Goal: Information Seeking & Learning: Learn about a topic

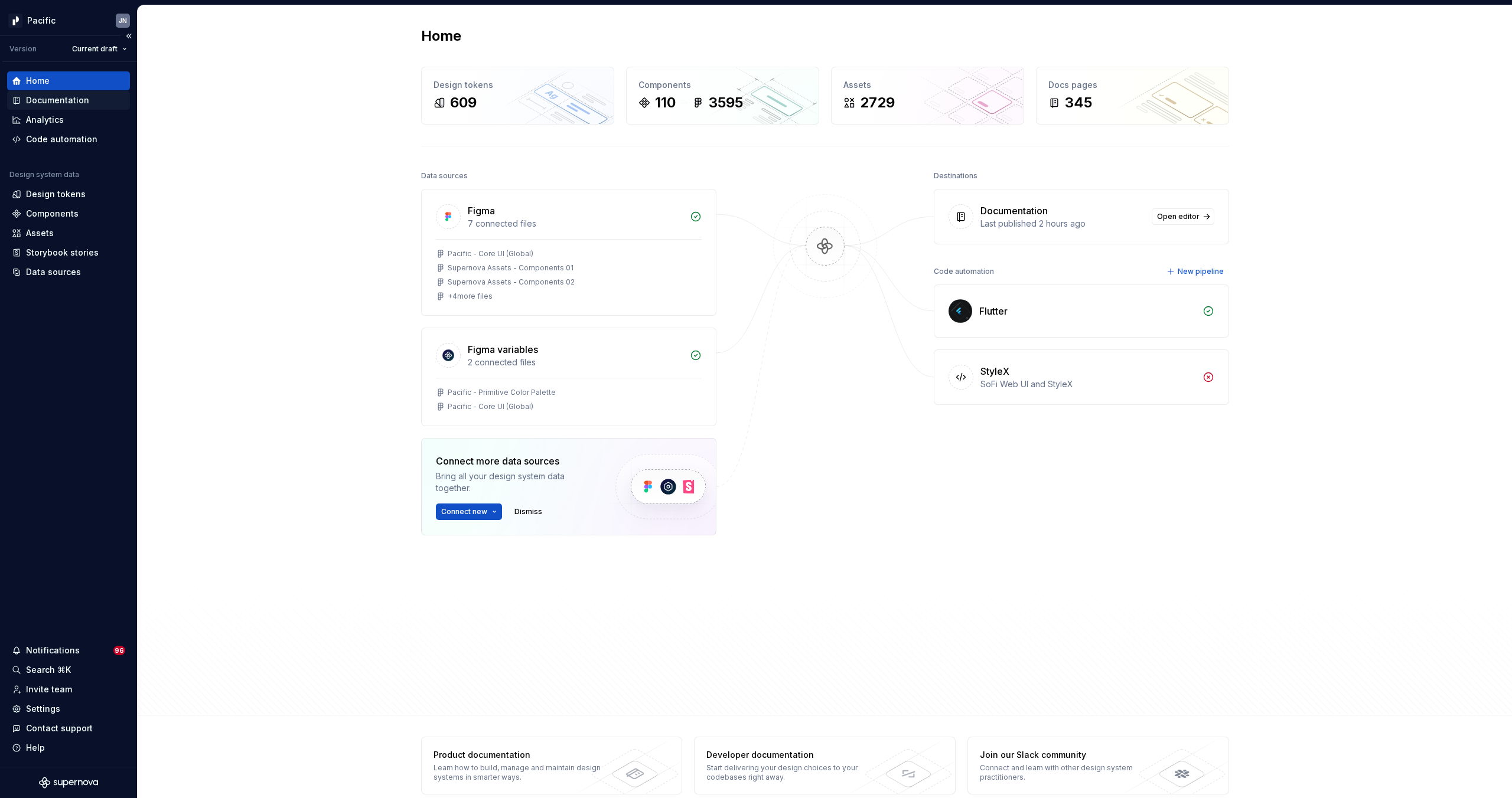
click at [54, 103] on div "Documentation" at bounding box center [57, 100] width 63 height 12
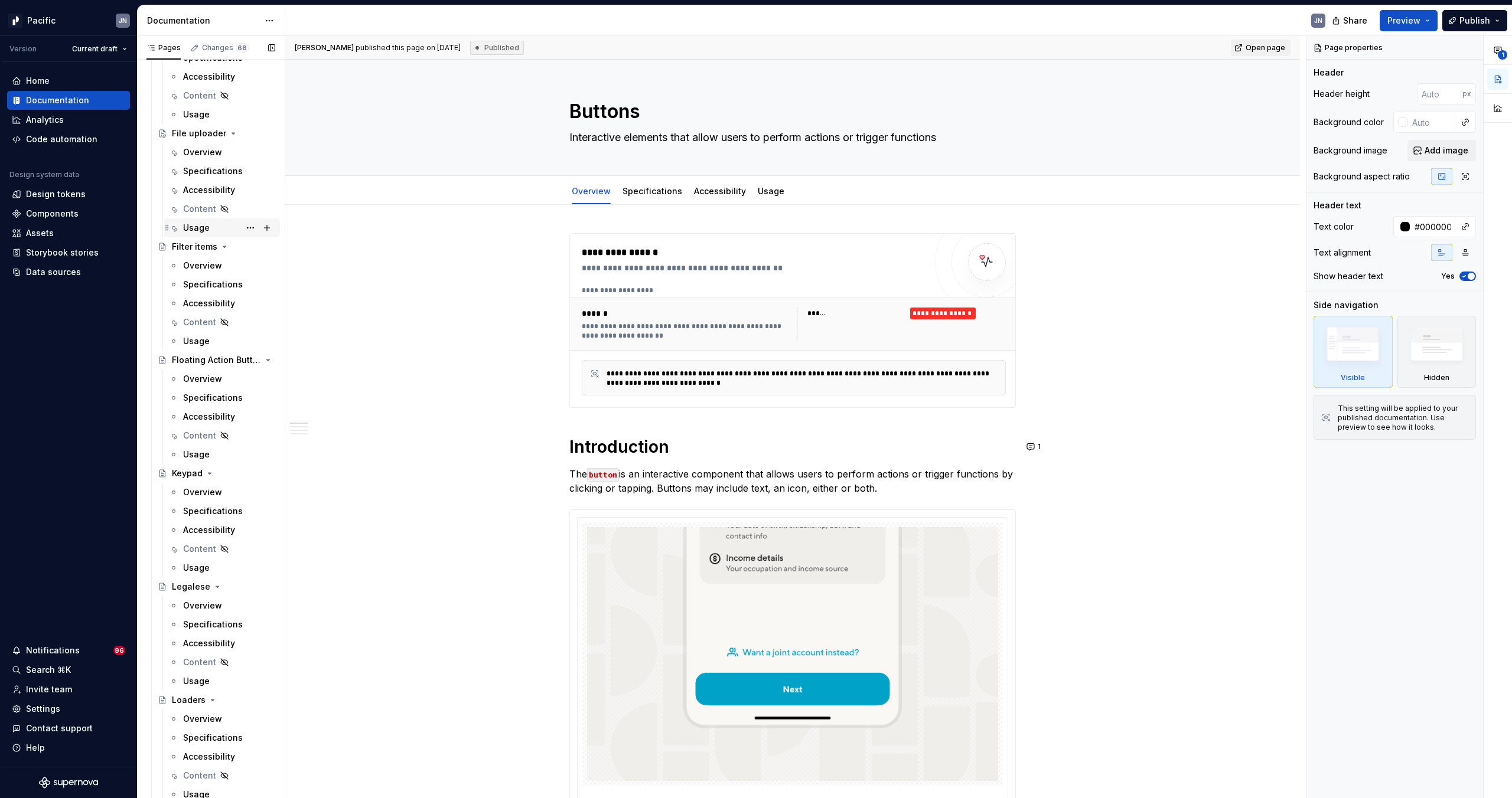
scroll to position [3343, 0]
click at [192, 149] on div "Overview" at bounding box center [202, 153] width 39 height 12
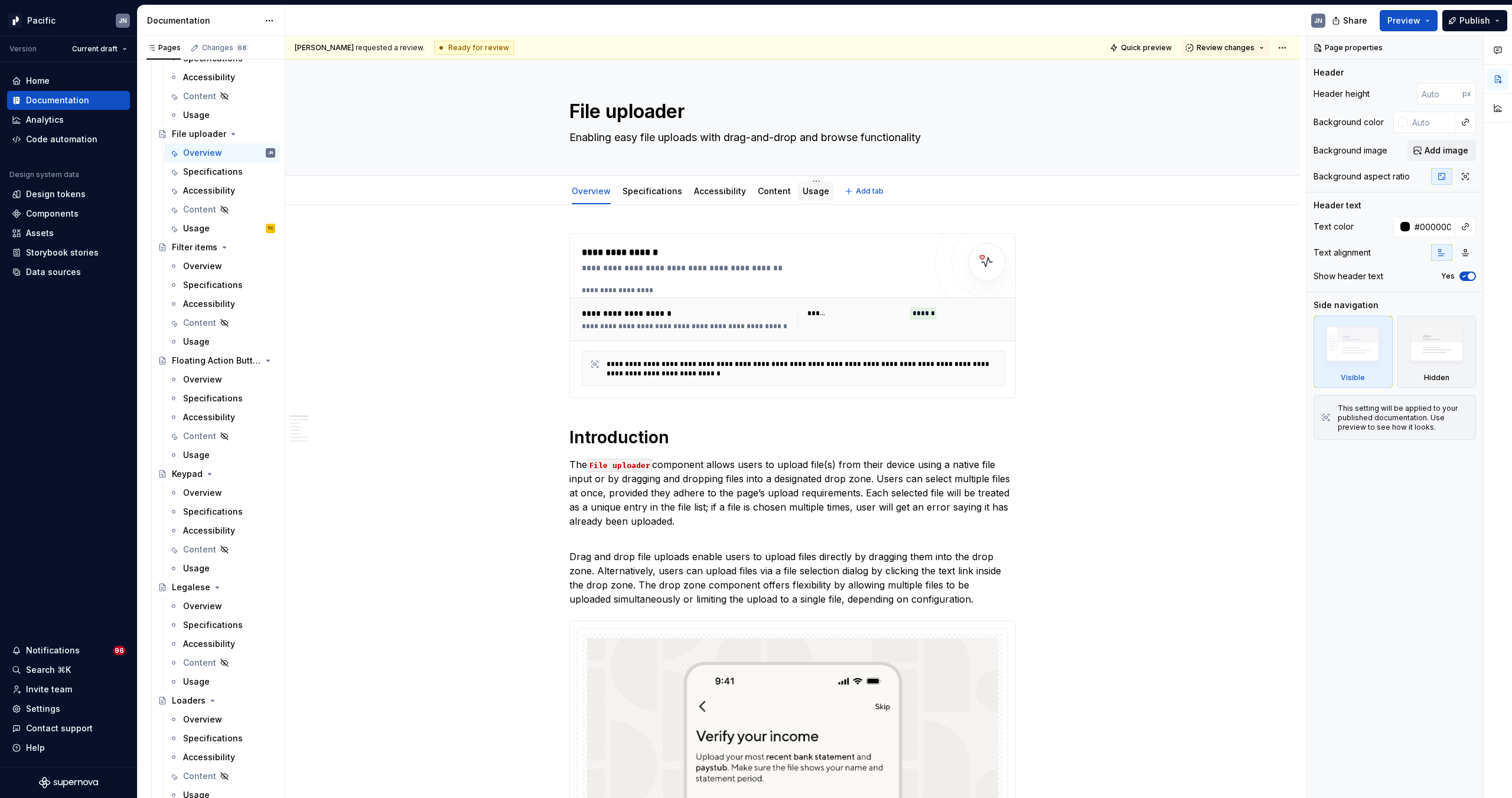
click at [802, 187] on link "Usage" at bounding box center [816, 191] width 27 height 10
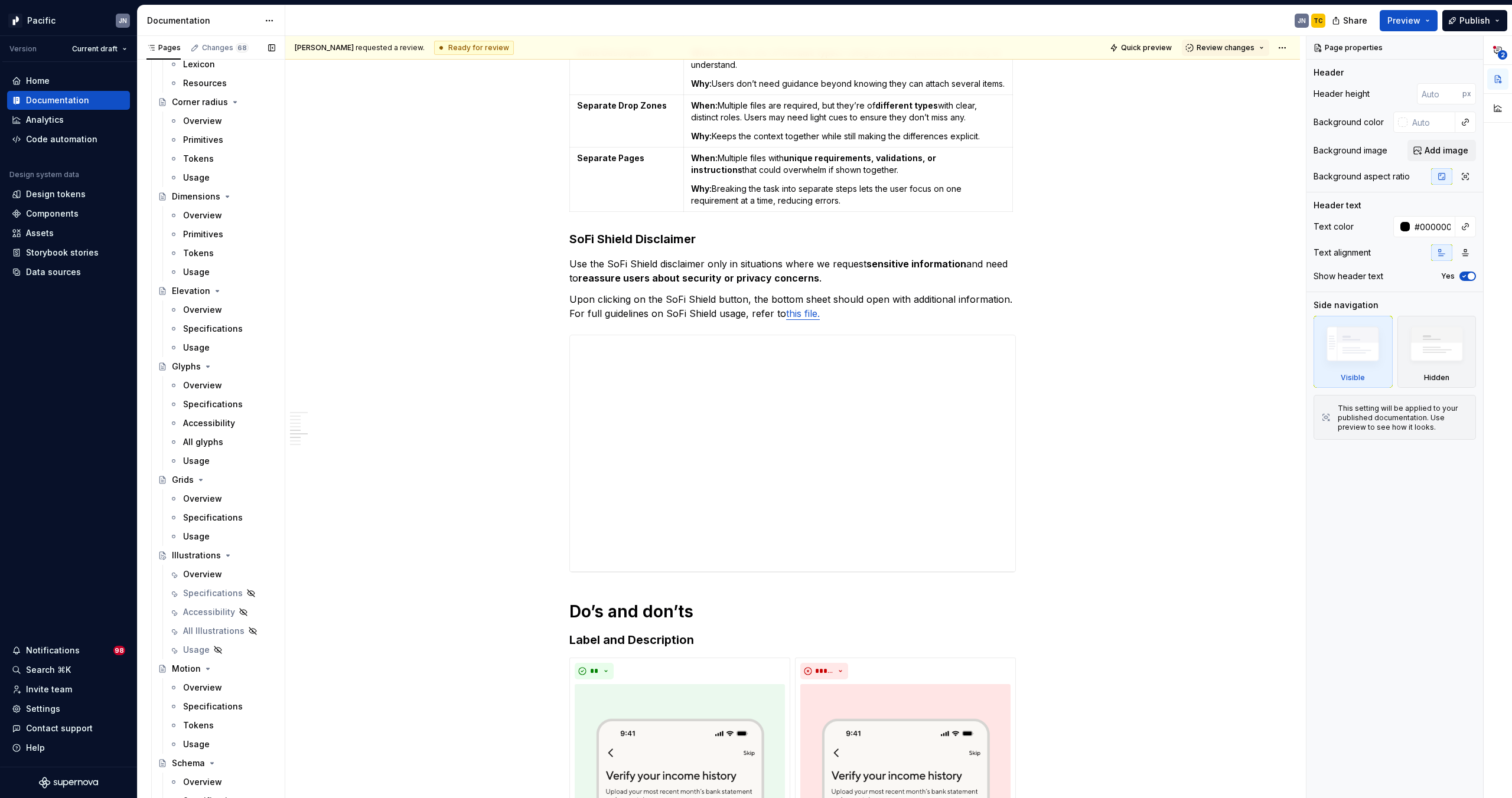
scroll to position [629, 0]
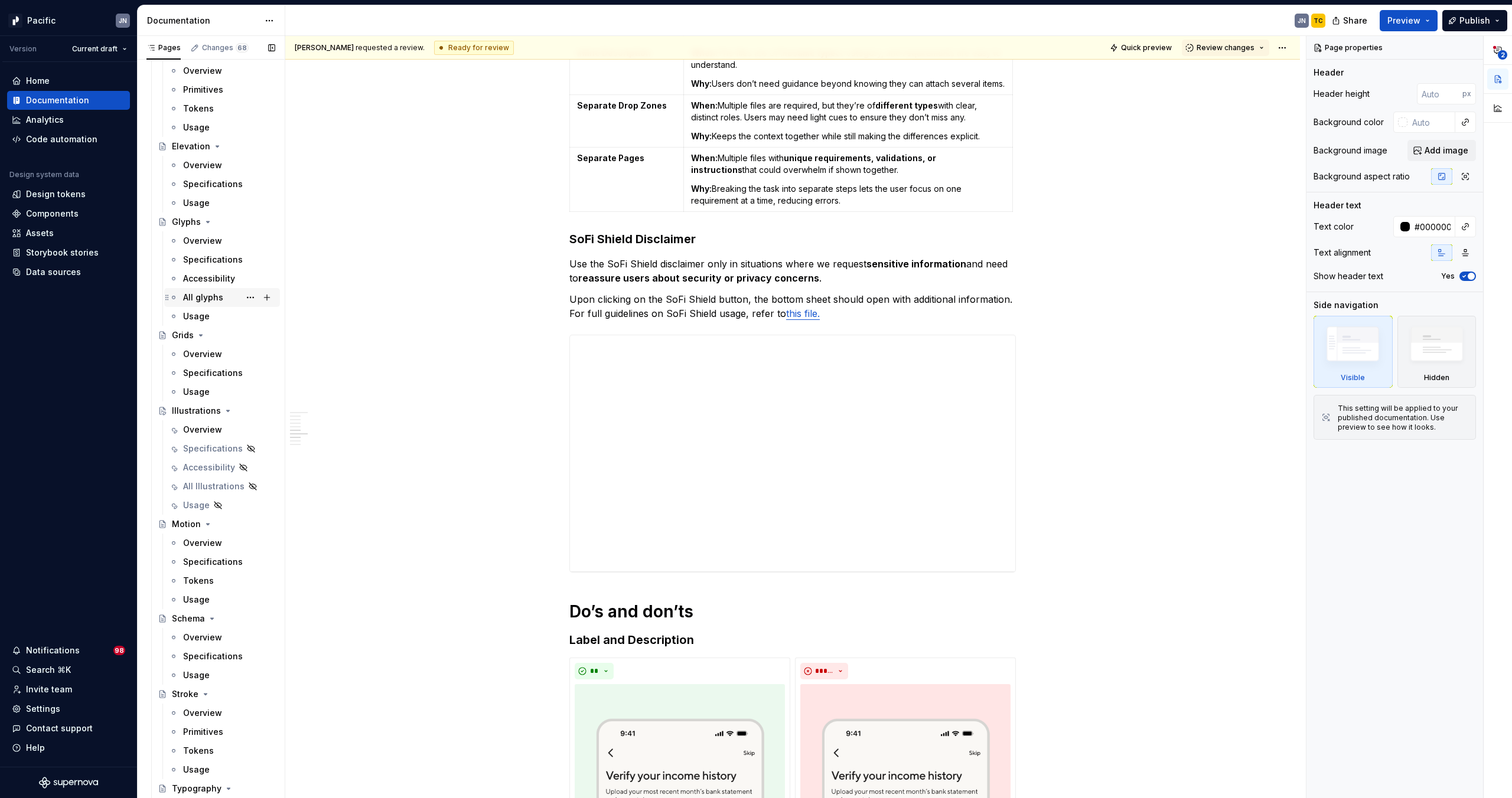
click at [207, 296] on div "All glyphs" at bounding box center [203, 297] width 40 height 12
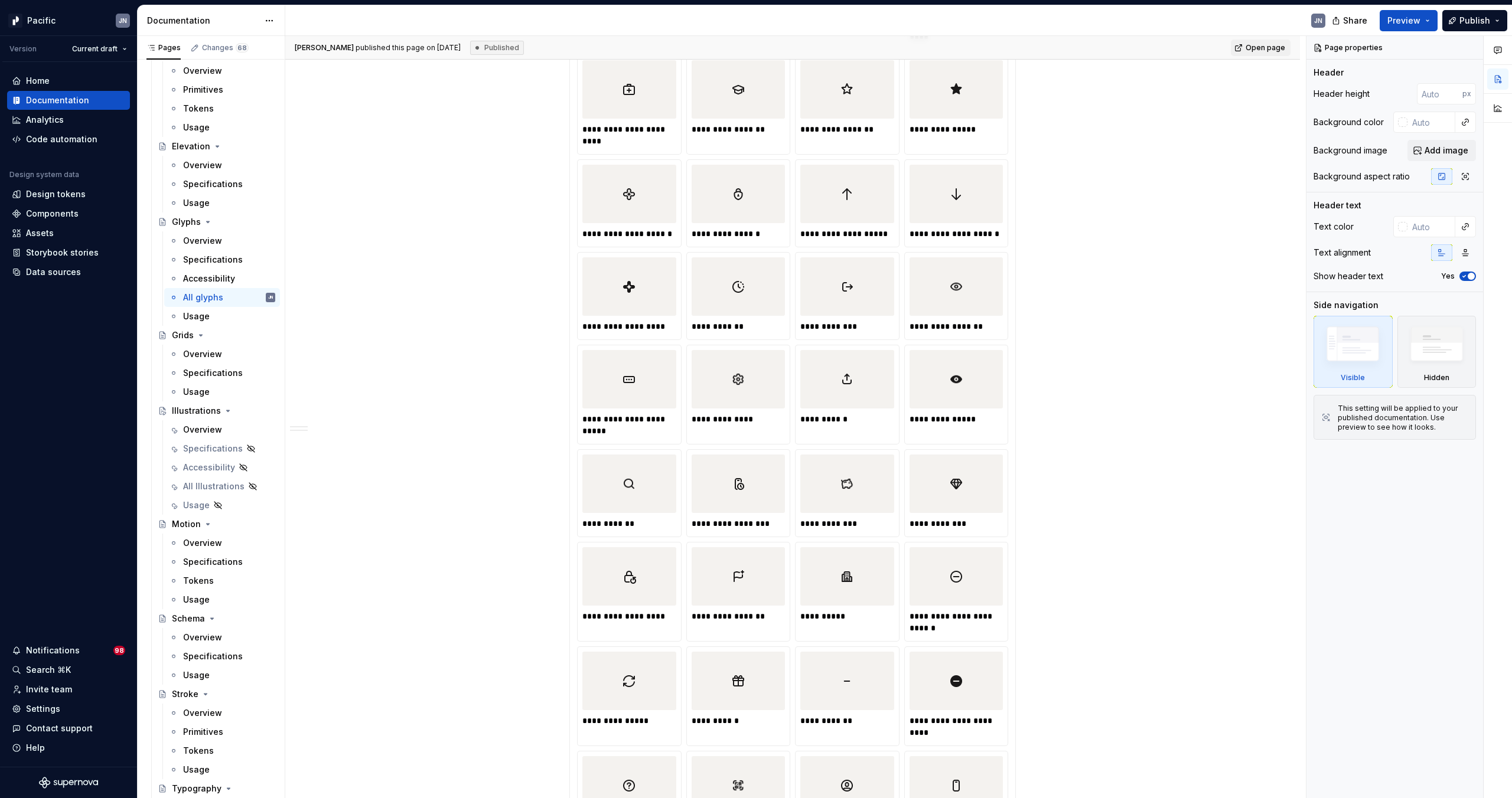
scroll to position [785, 0]
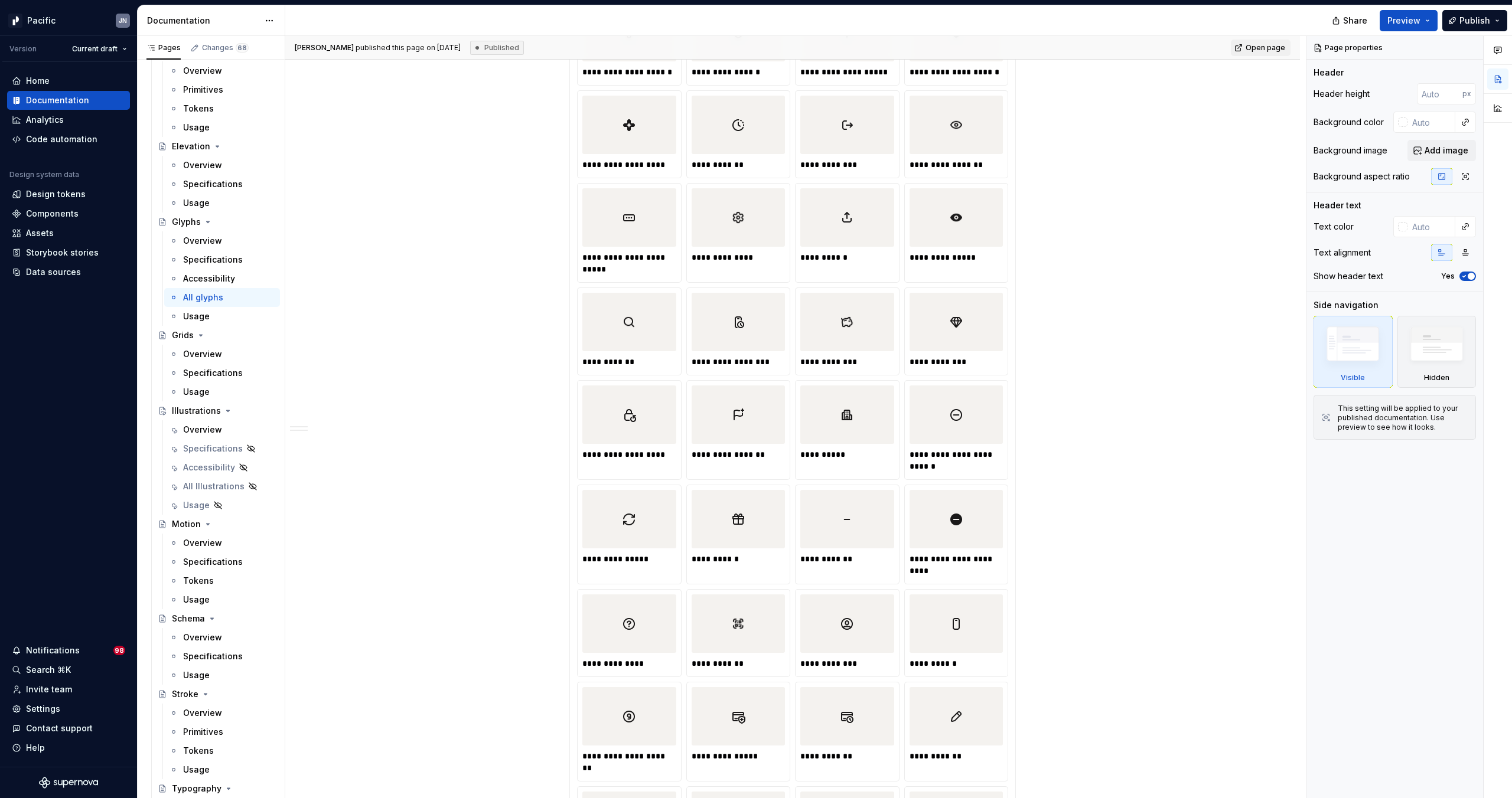
type textarea "*"
